Goal: Navigation & Orientation: Find specific page/section

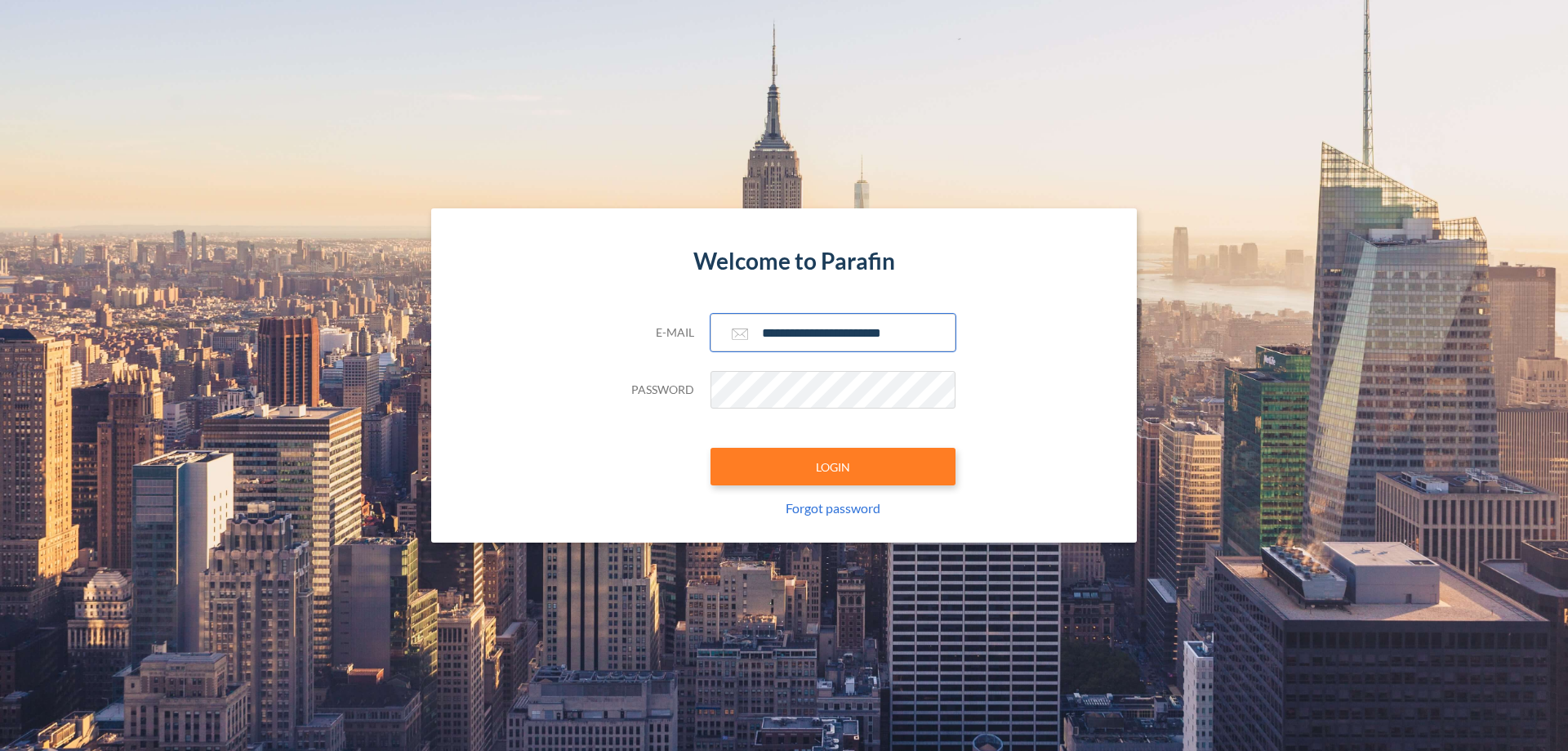
type input "**********"
click at [833, 467] on button "LOGIN" at bounding box center [833, 467] width 245 height 38
